Goal: Transaction & Acquisition: Purchase product/service

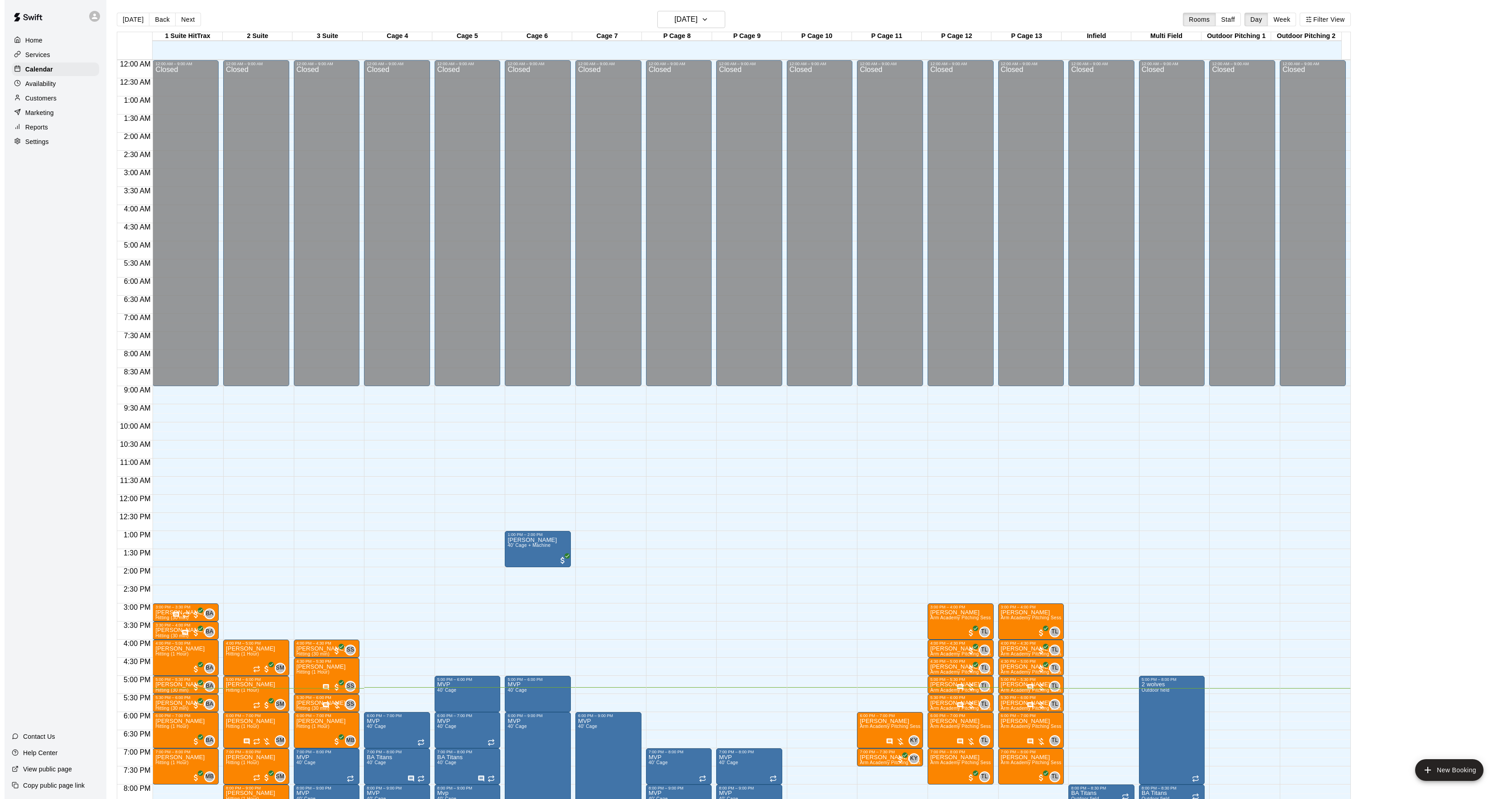
scroll to position [121, 0]
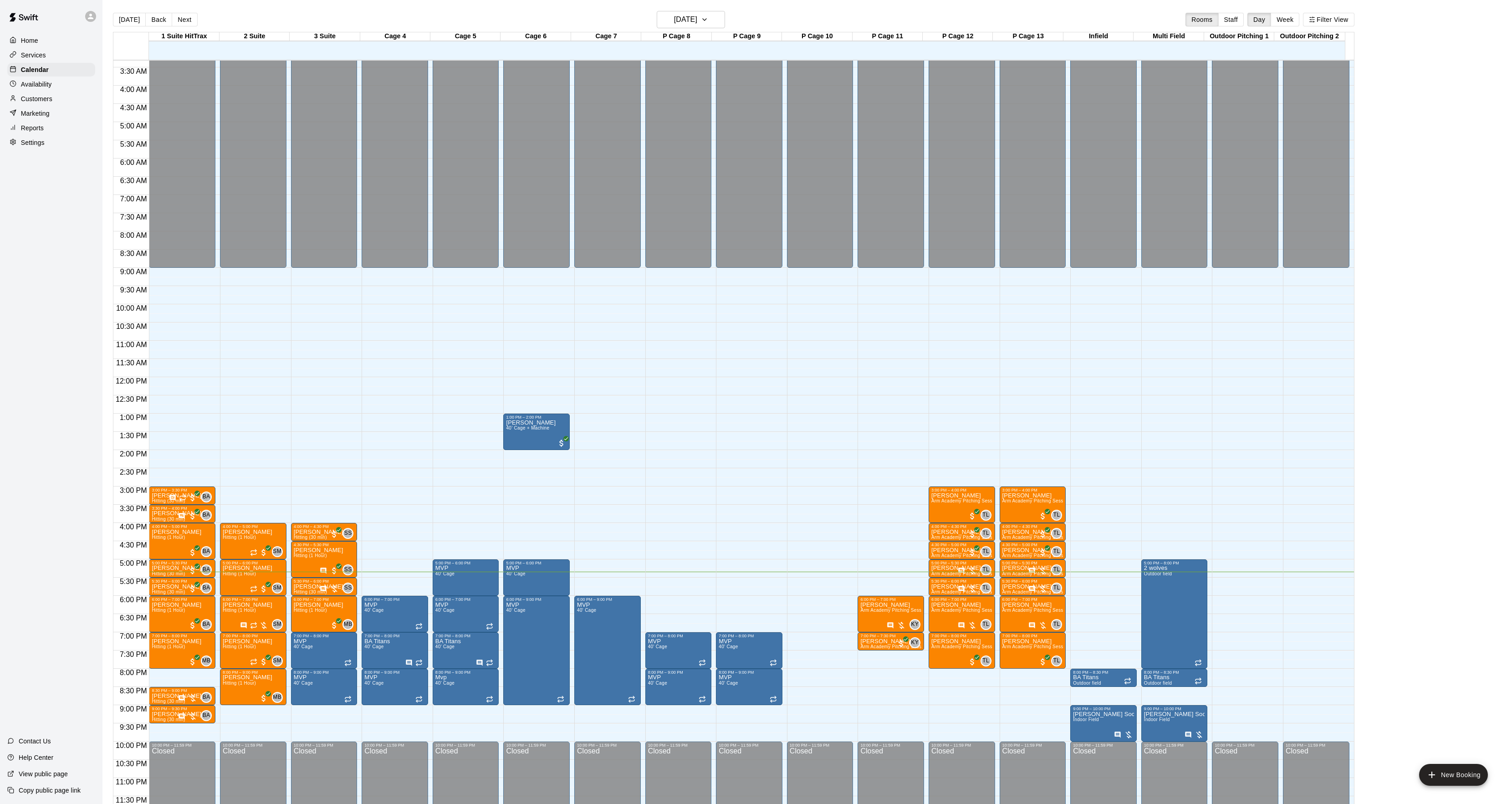
click at [39, 103] on p "Customers" at bounding box center [36, 98] width 31 height 9
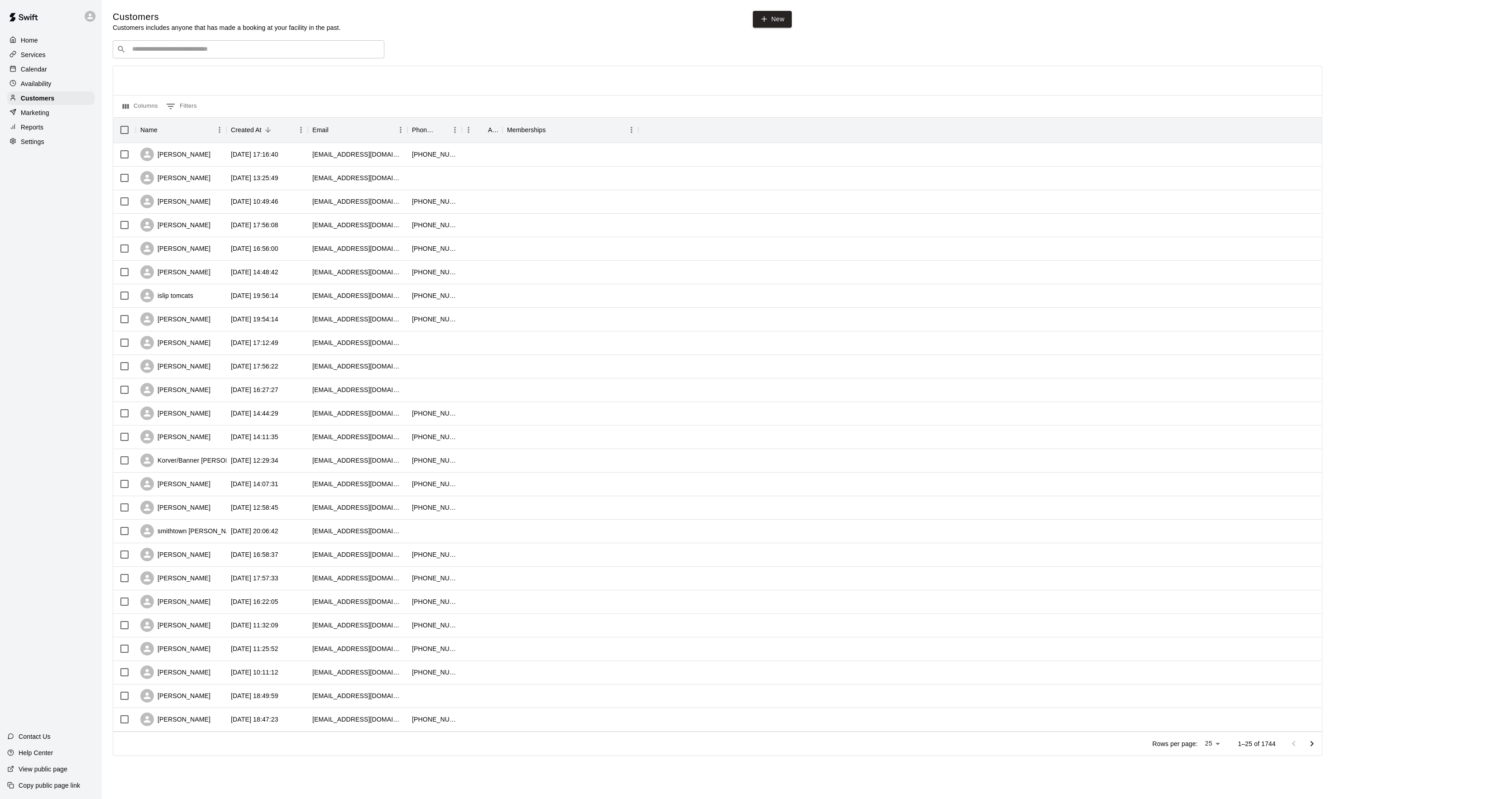
click at [180, 62] on div "​ ​ Columns 0 Filters Name Created At Email Phone Number Age Memberships [PERSO…" at bounding box center [717, 398] width 1209 height 715
click at [210, 44] on div "​ ​" at bounding box center [248, 49] width 272 height 18
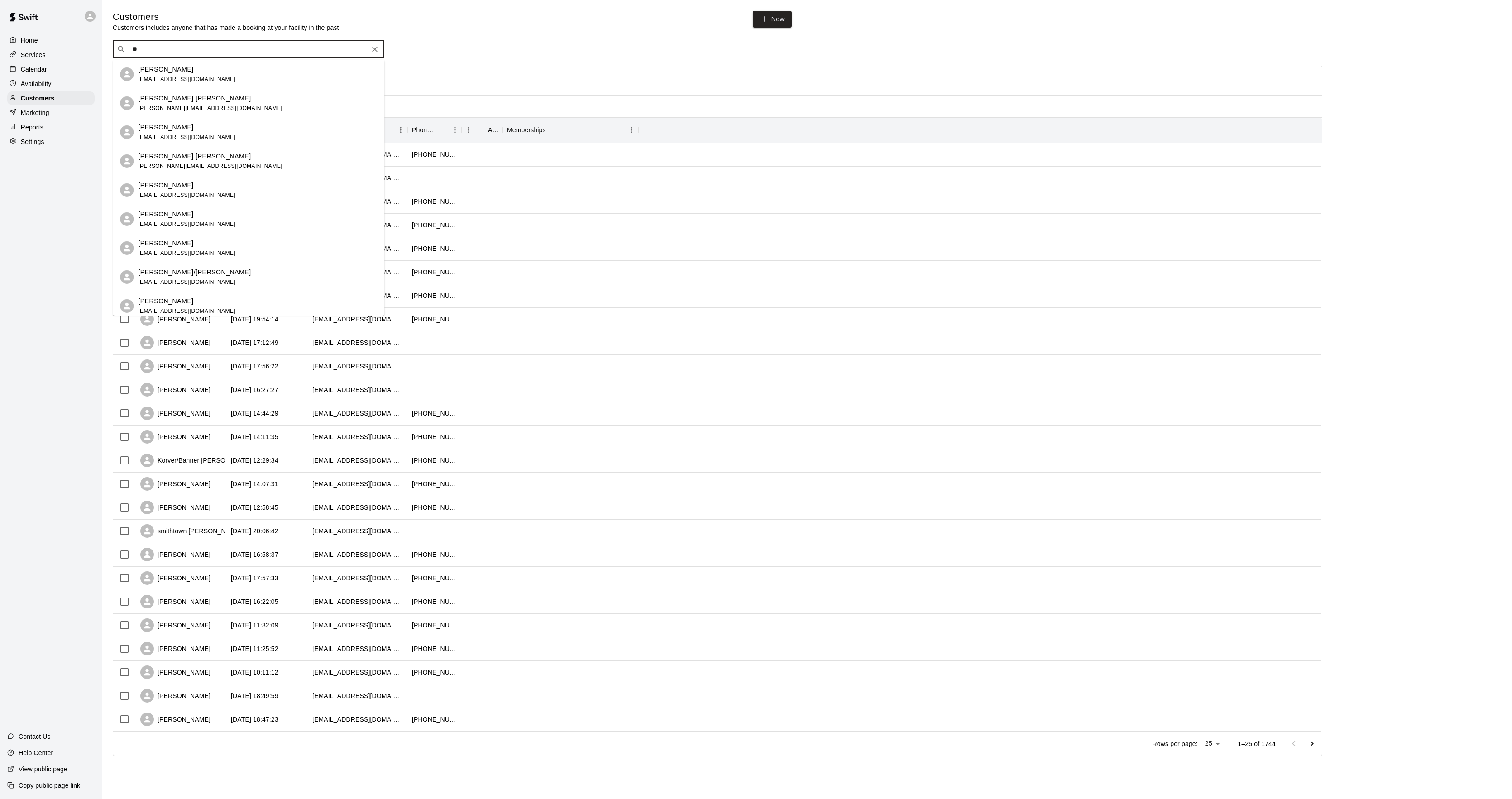
type input "*"
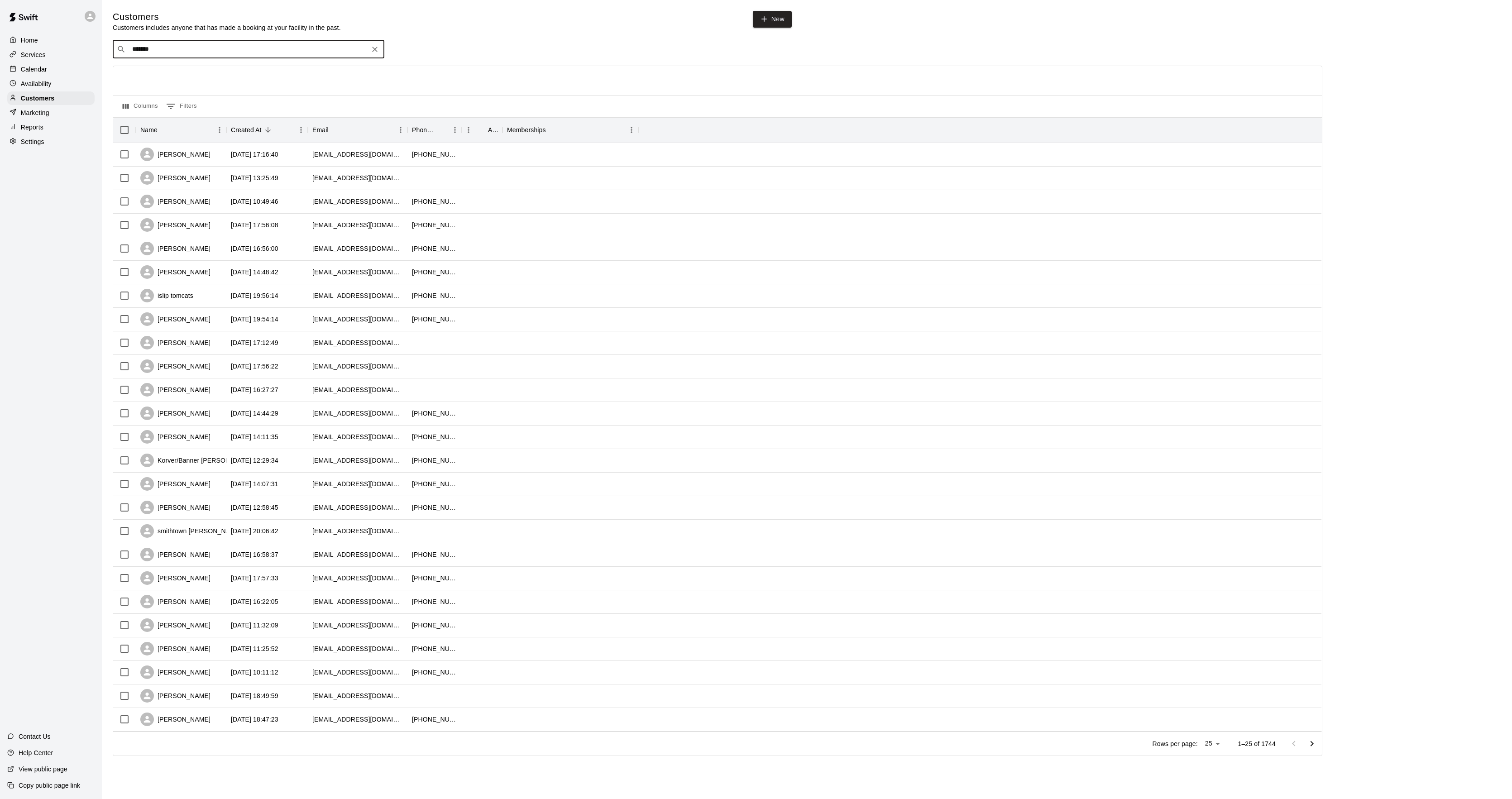
type input "********"
click at [232, 74] on p "[PERSON_NAME]/ 2 Wolves Performance" at bounding box center [202, 69] width 129 height 9
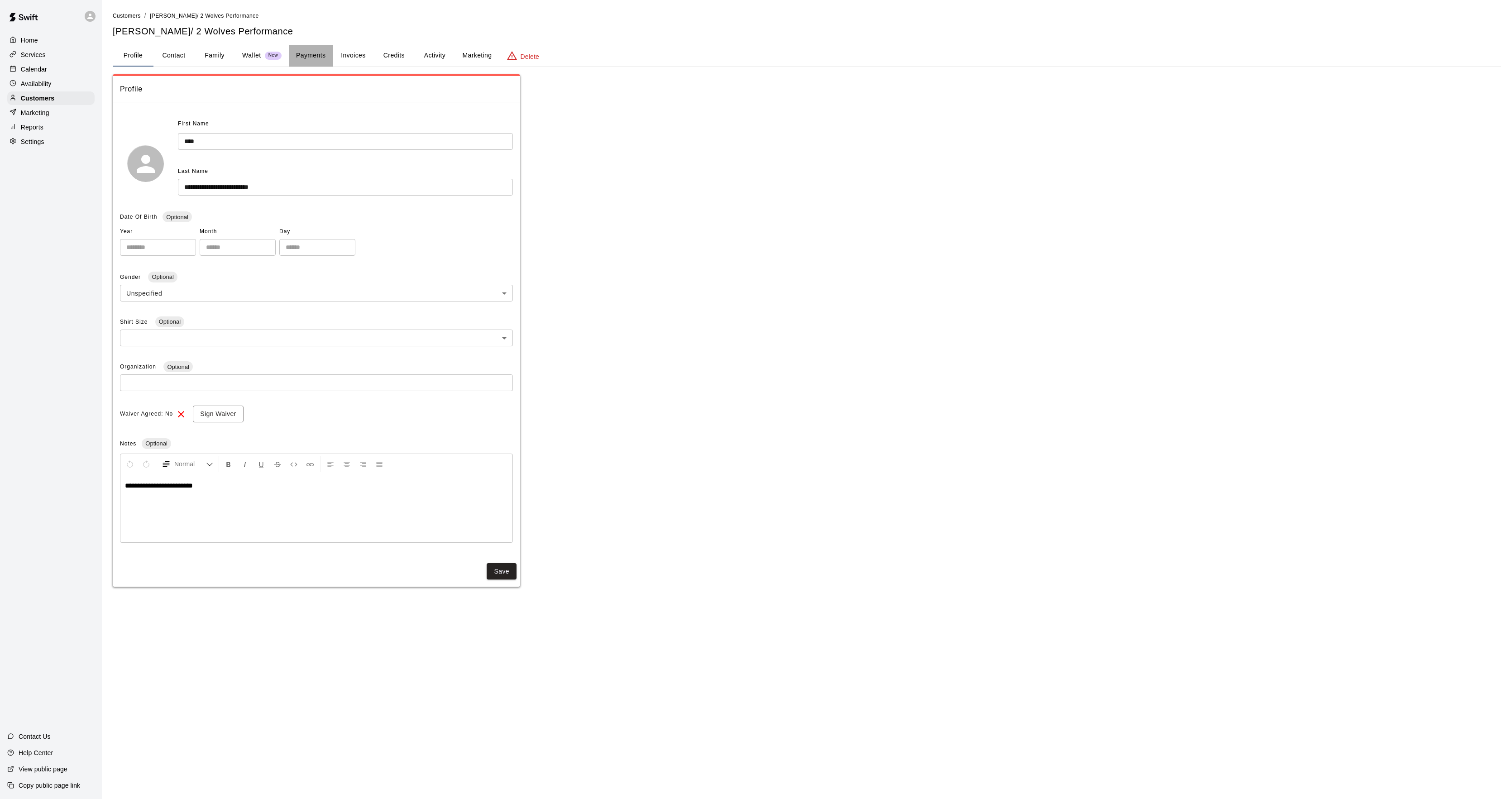
click at [308, 51] on button "Payments" at bounding box center [311, 56] width 44 height 22
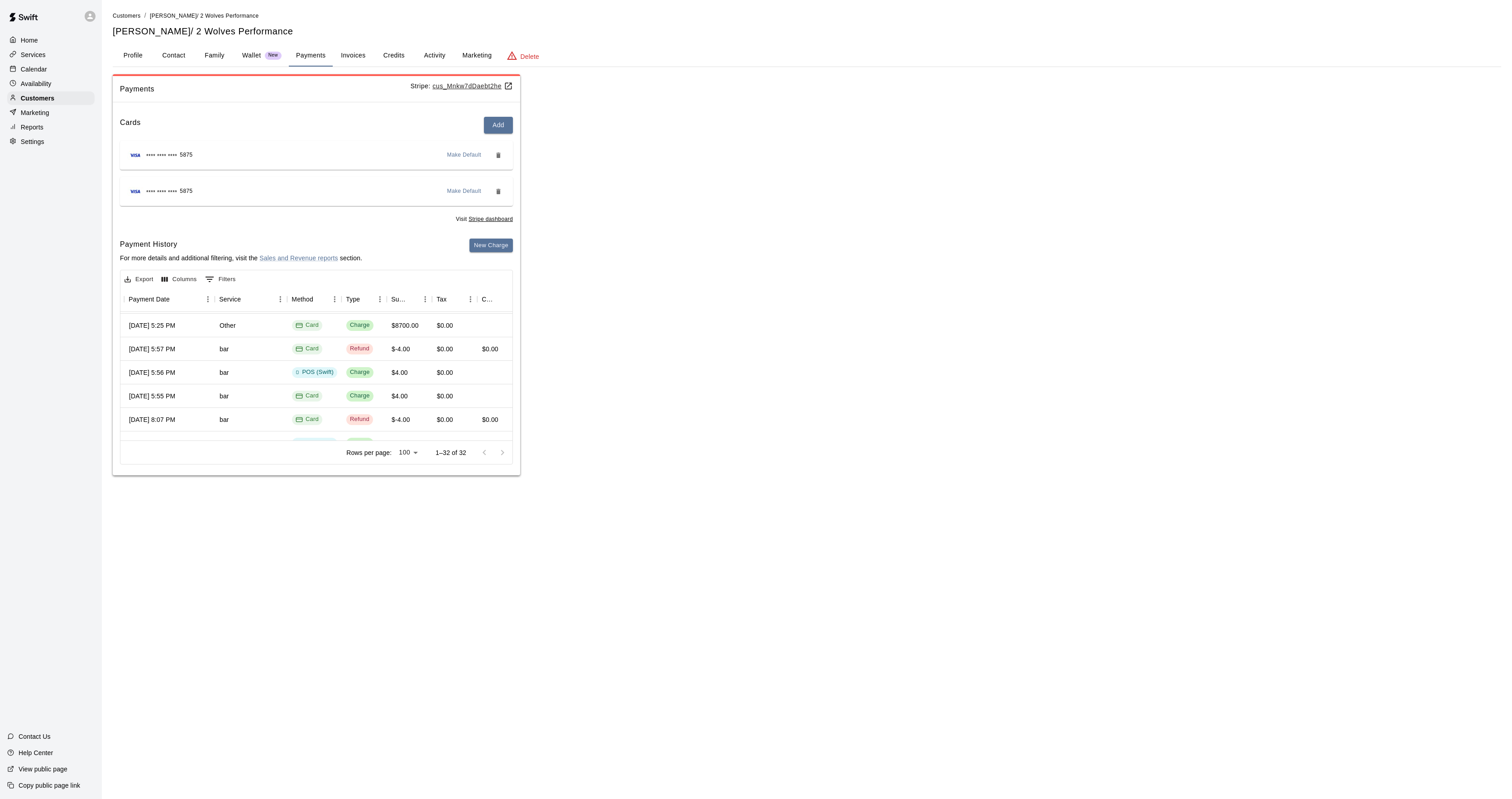
scroll to position [482, 111]
click at [504, 247] on button "New Charge" at bounding box center [491, 245] width 43 height 14
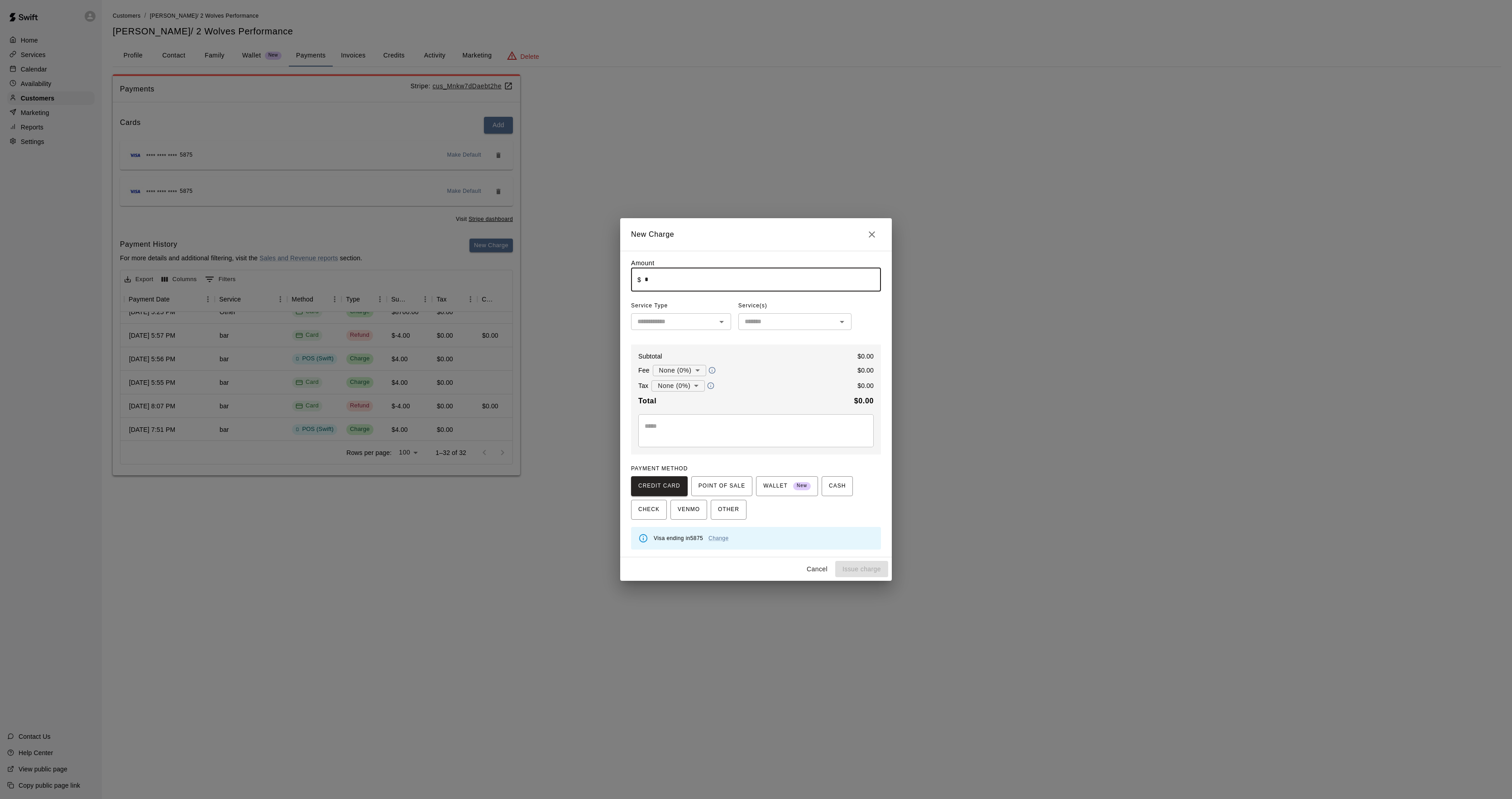
click at [670, 282] on input "*" at bounding box center [762, 279] width 237 height 24
type input "*******"
click at [743, 439] on textarea at bounding box center [756, 430] width 223 height 18
type textarea "**********"
click at [653, 511] on span "CHECK" at bounding box center [649, 509] width 21 height 14
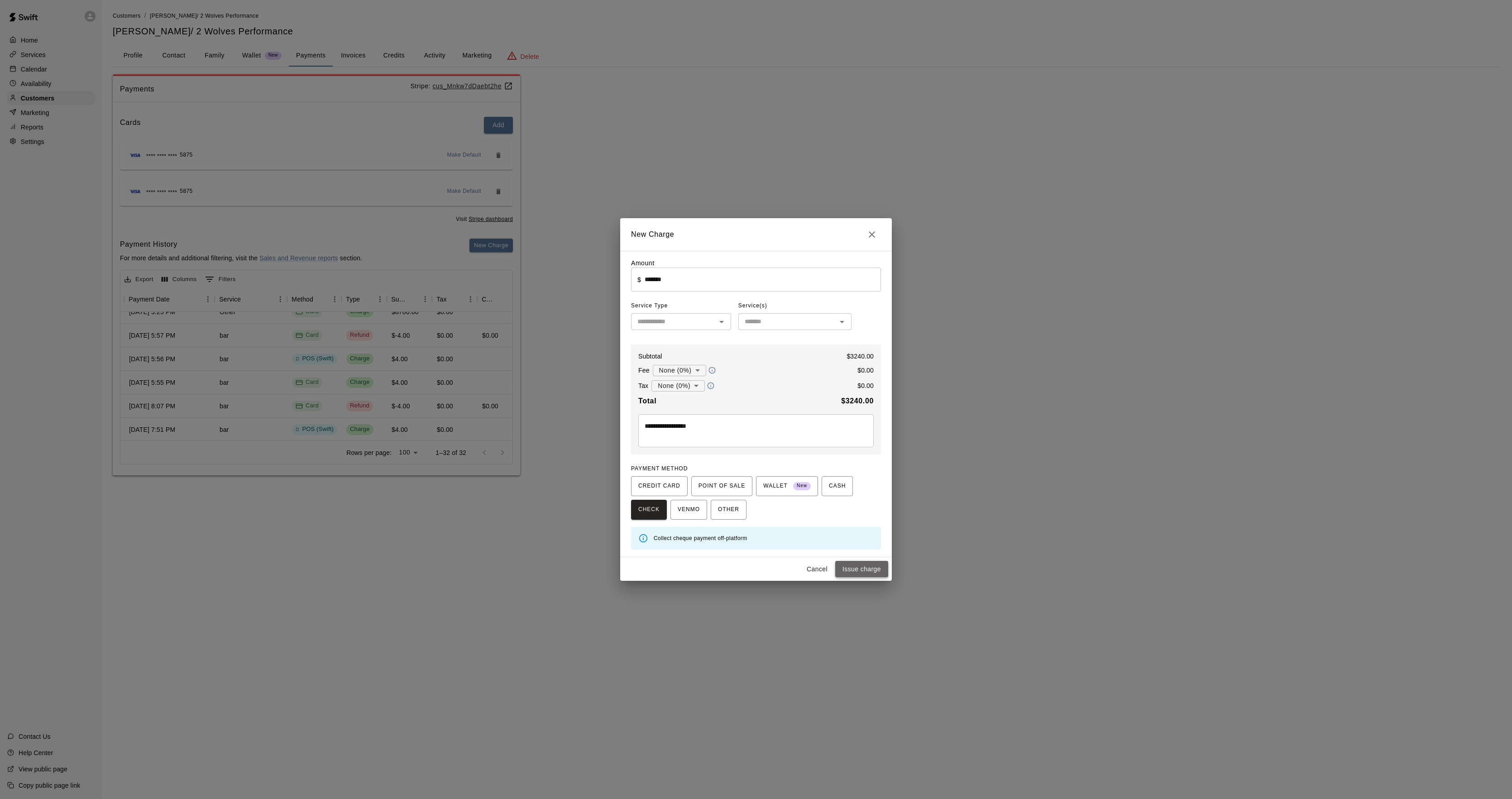
click at [880, 569] on button "Issue charge" at bounding box center [861, 569] width 53 height 17
type input "*"
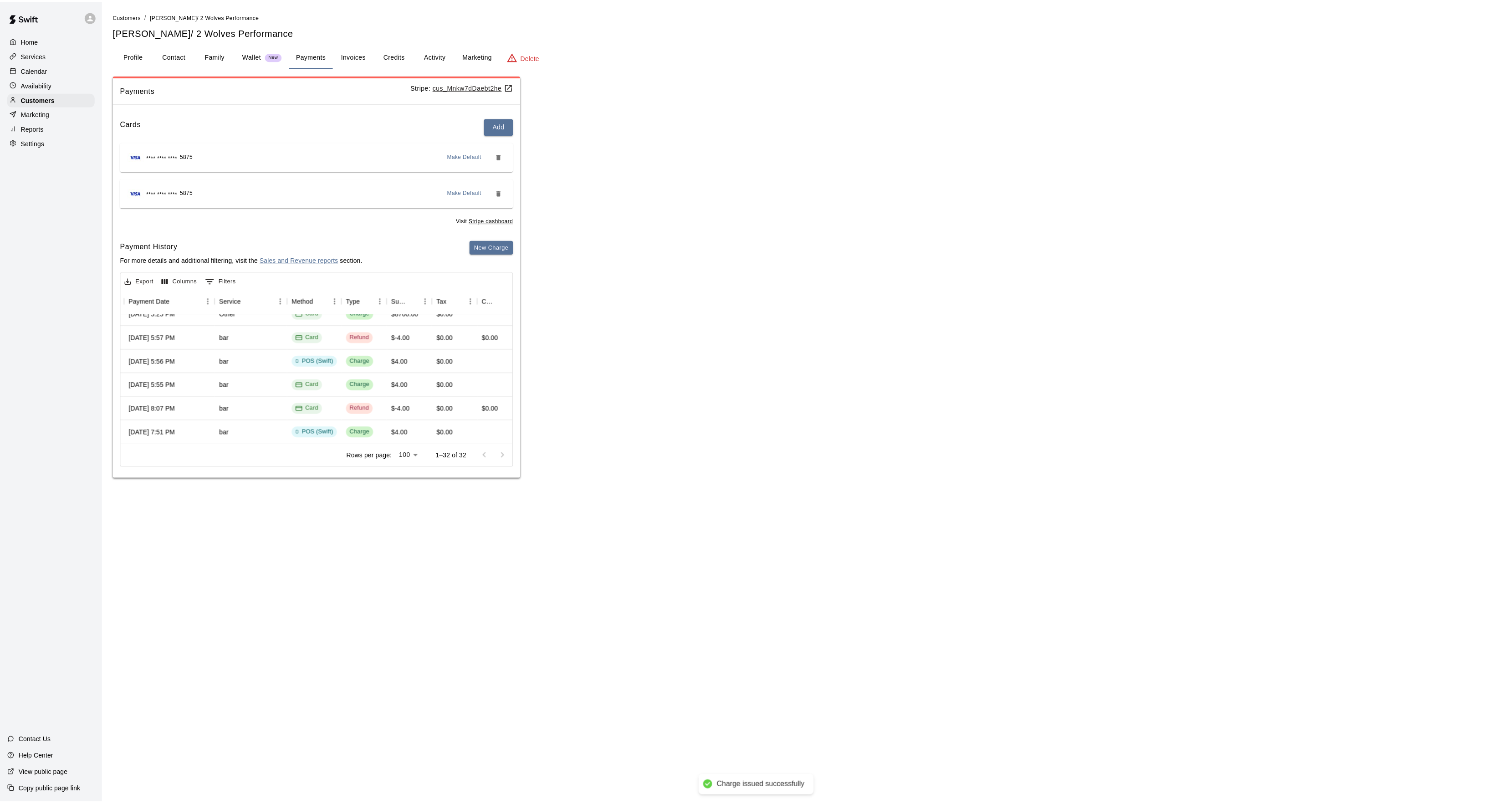
scroll to position [510, 112]
click at [24, 73] on p "Calendar" at bounding box center [34, 69] width 26 height 9
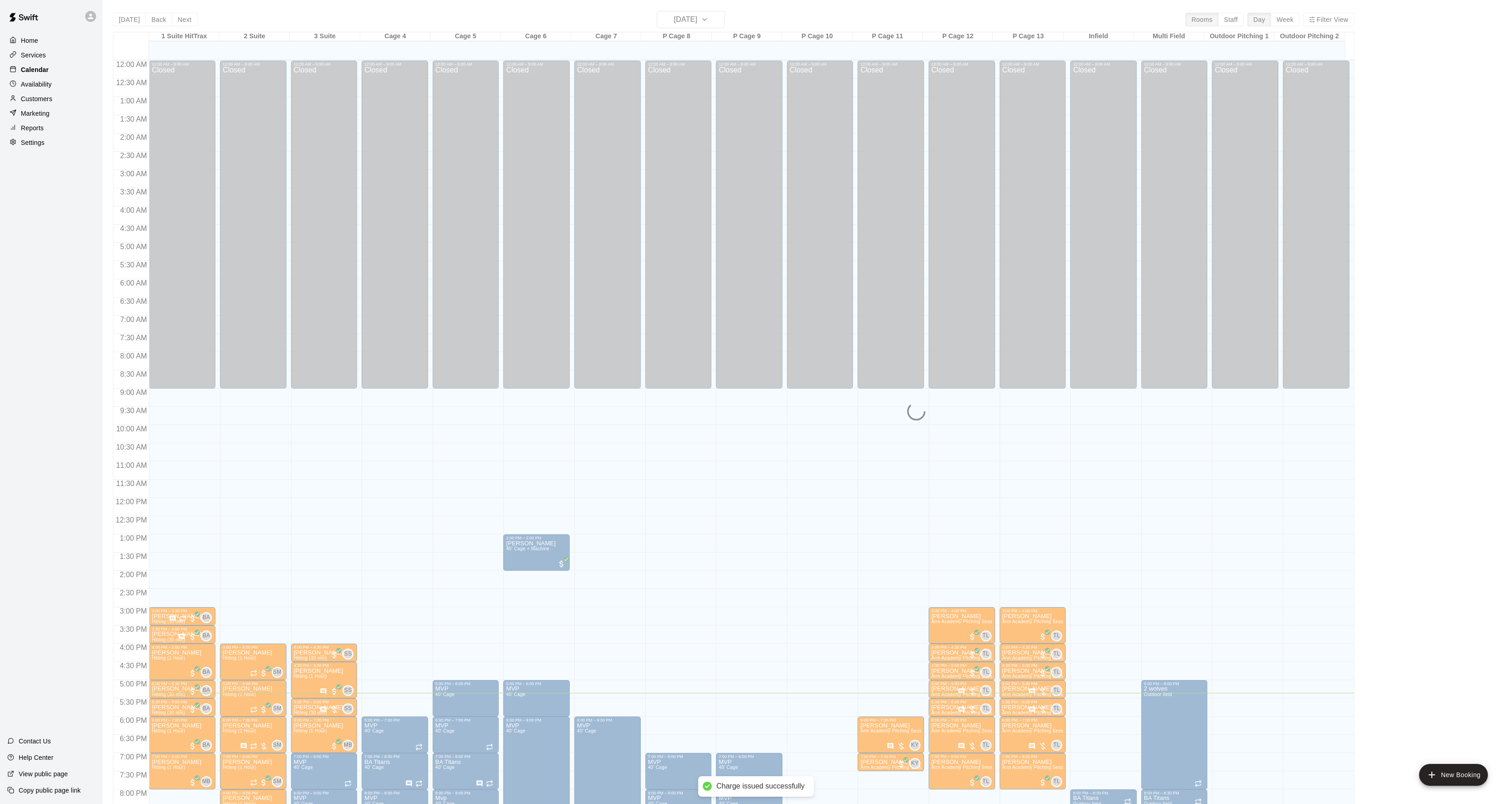
scroll to position [93, 0]
